Goal: Find contact information: Find contact information

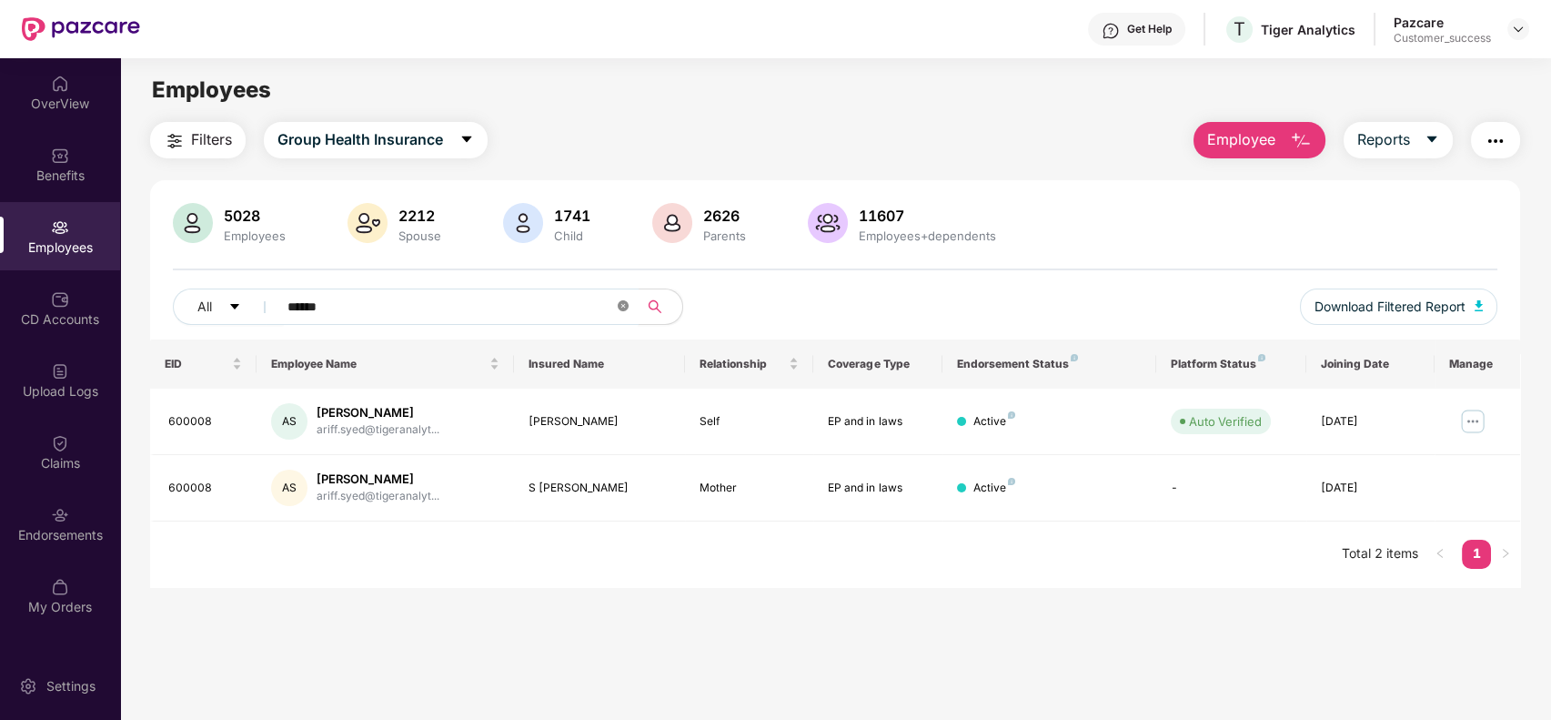
click at [622, 302] on icon "close-circle" at bounding box center [623, 305] width 11 height 11
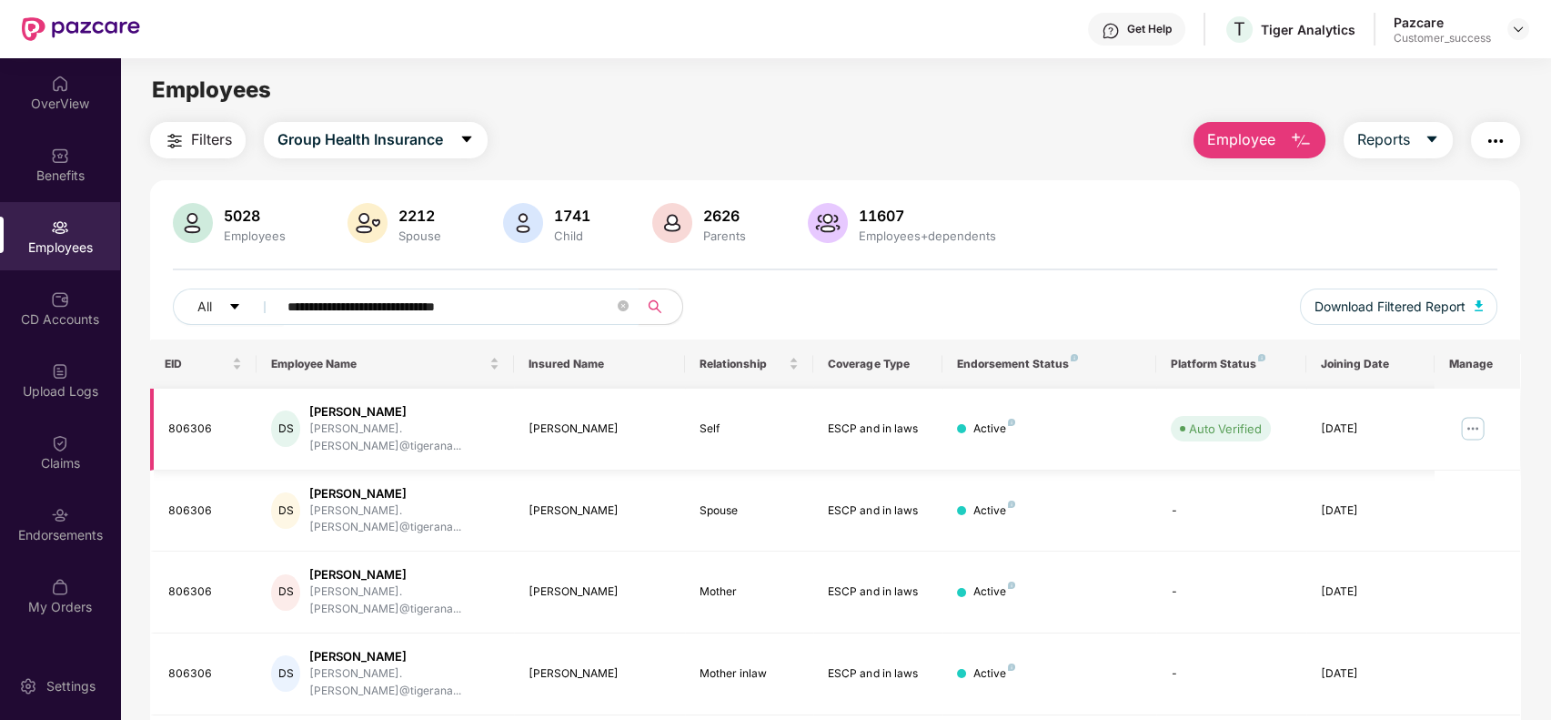
type input "**********"
click at [1463, 416] on img at bounding box center [1472, 428] width 29 height 29
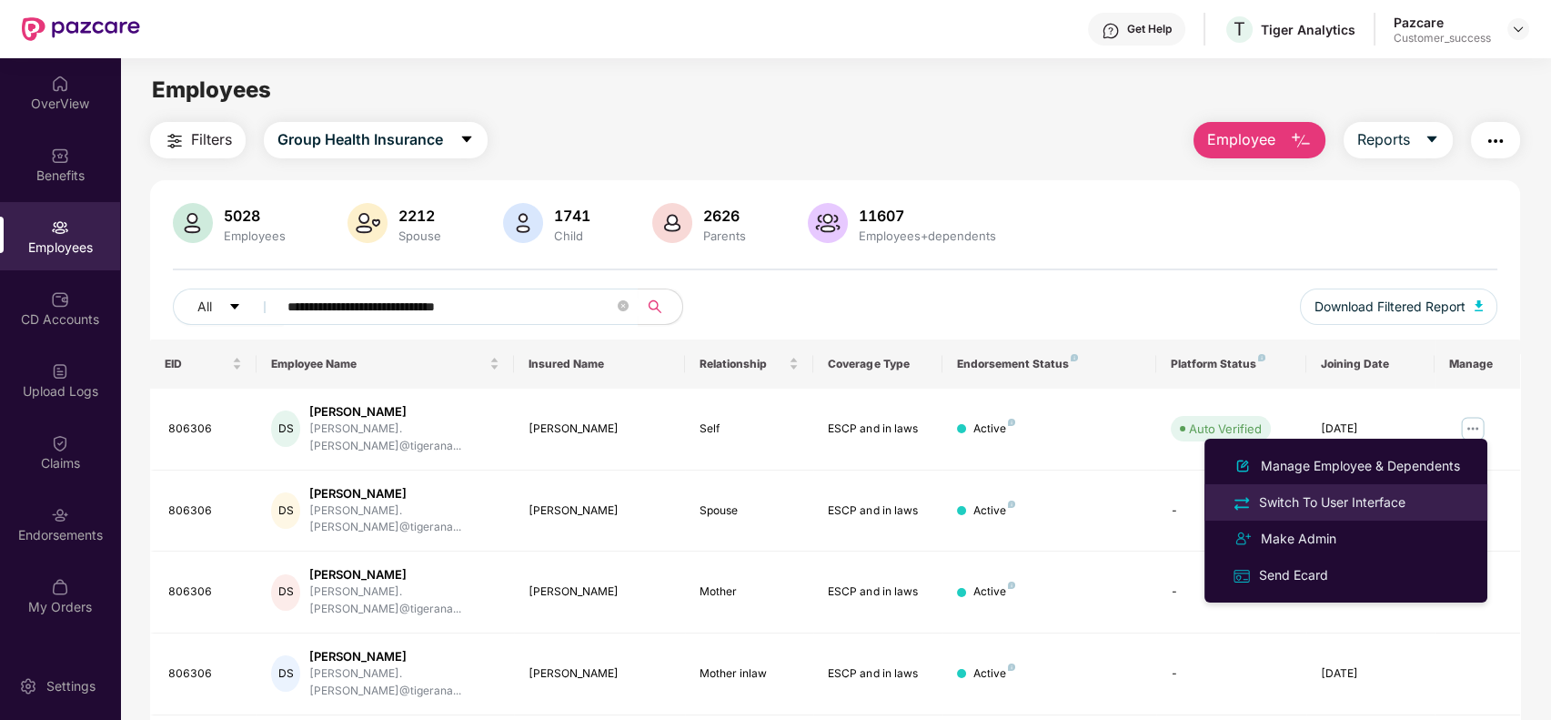
click at [1320, 499] on div "Switch To User Interface" at bounding box center [1333, 502] width 154 height 20
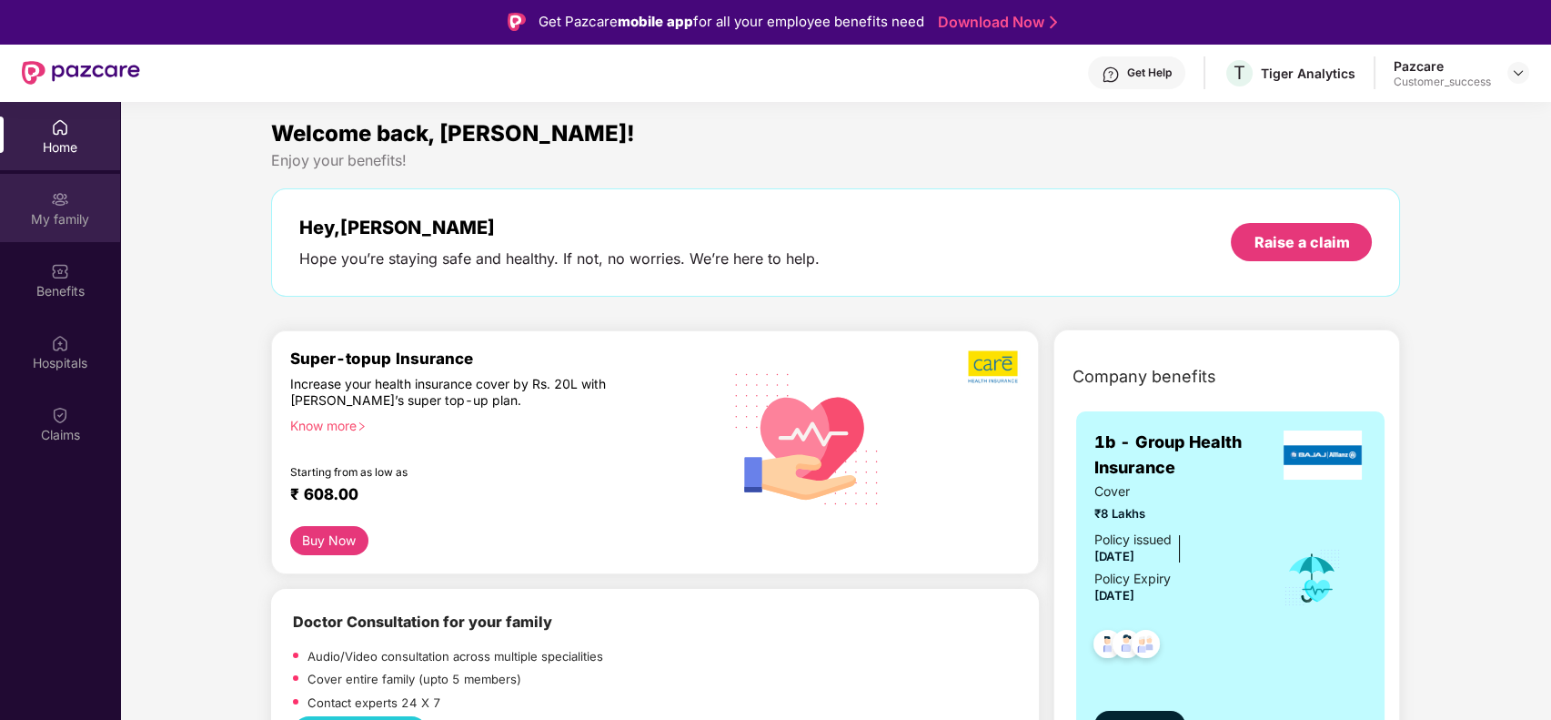
click at [80, 237] on div "My family" at bounding box center [60, 208] width 120 height 68
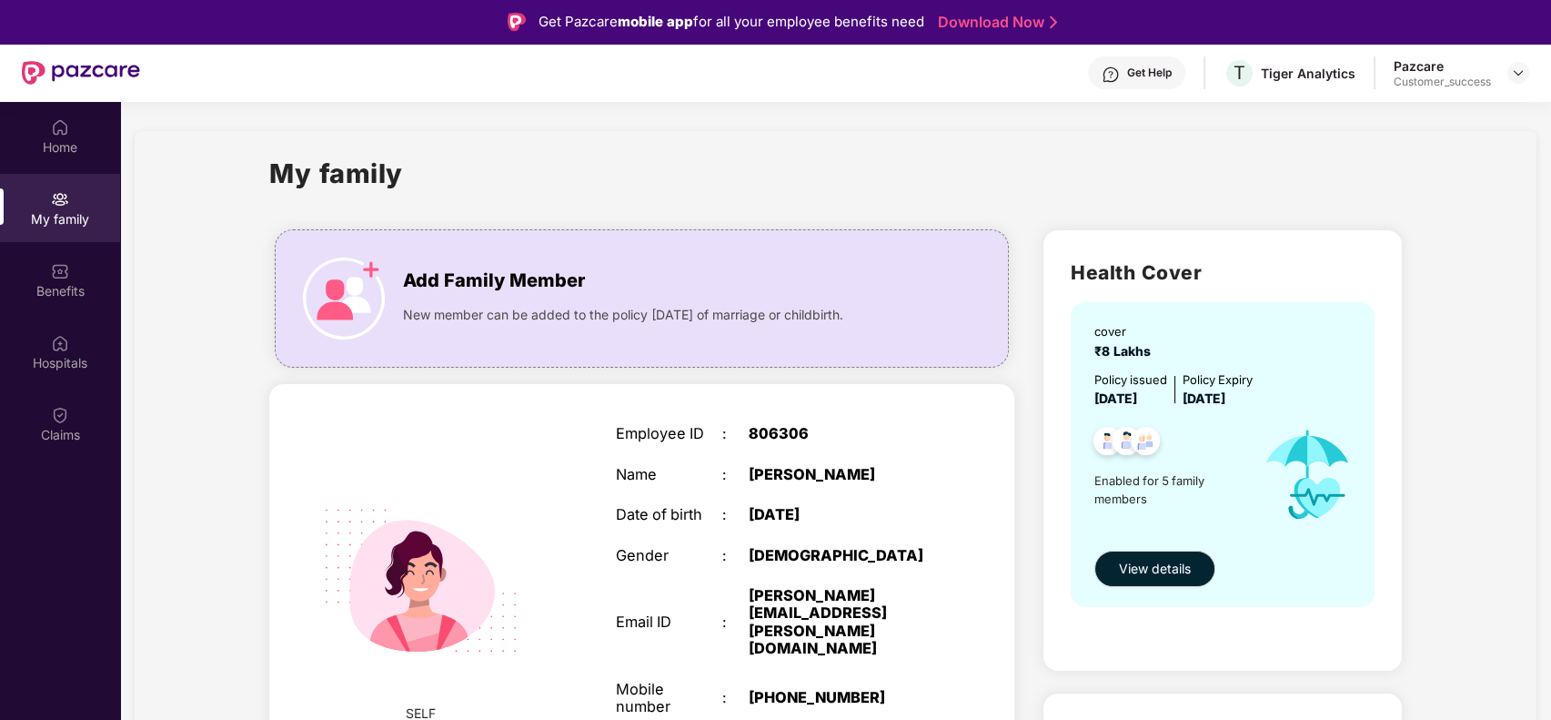
scroll to position [219, 0]
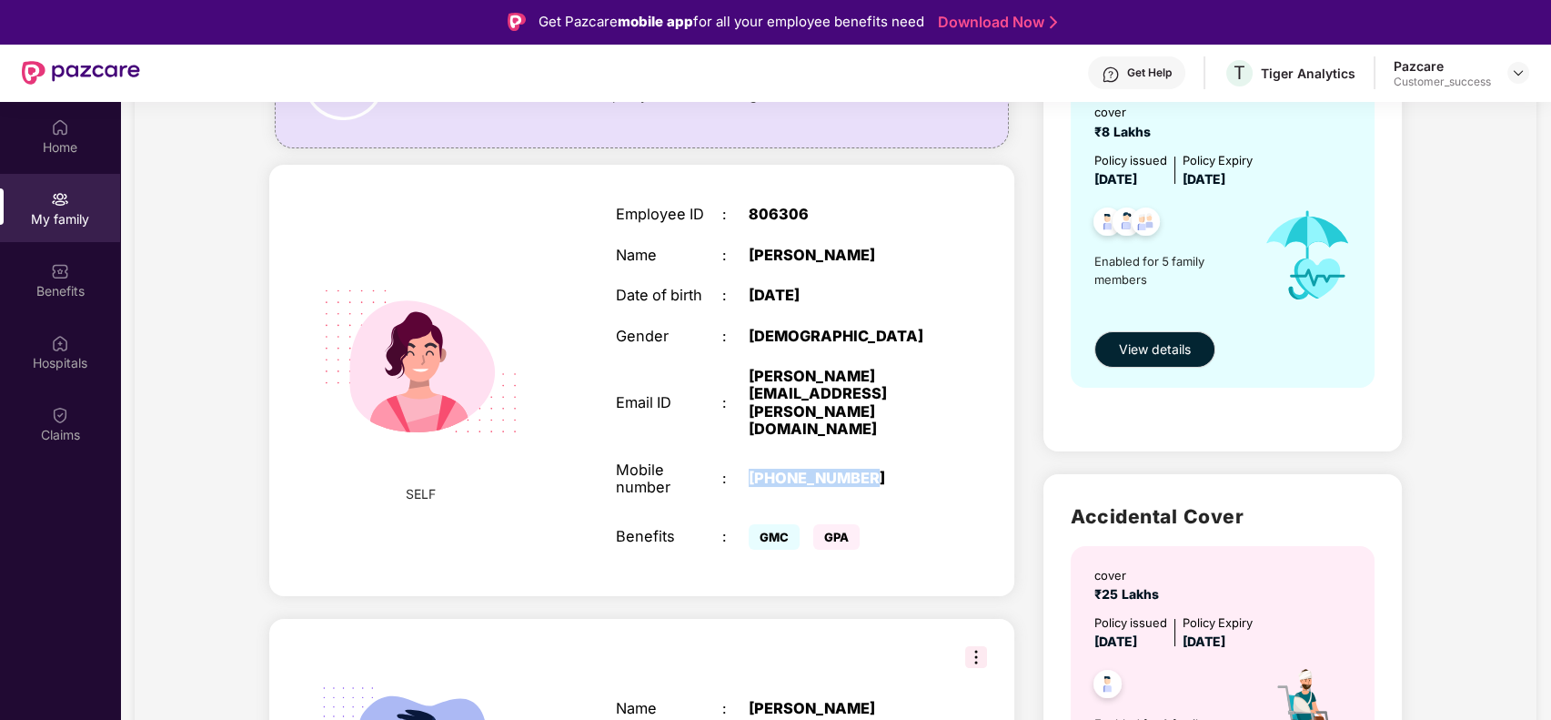
drag, startPoint x: 748, startPoint y: 431, endPoint x: 906, endPoint y: 426, distance: 158.4
click at [906, 469] on div "[PHONE_NUMBER]" at bounding box center [842, 477] width 186 height 17
copy div "[PHONE_NUMBER]"
